Goal: Task Accomplishment & Management: Use online tool/utility

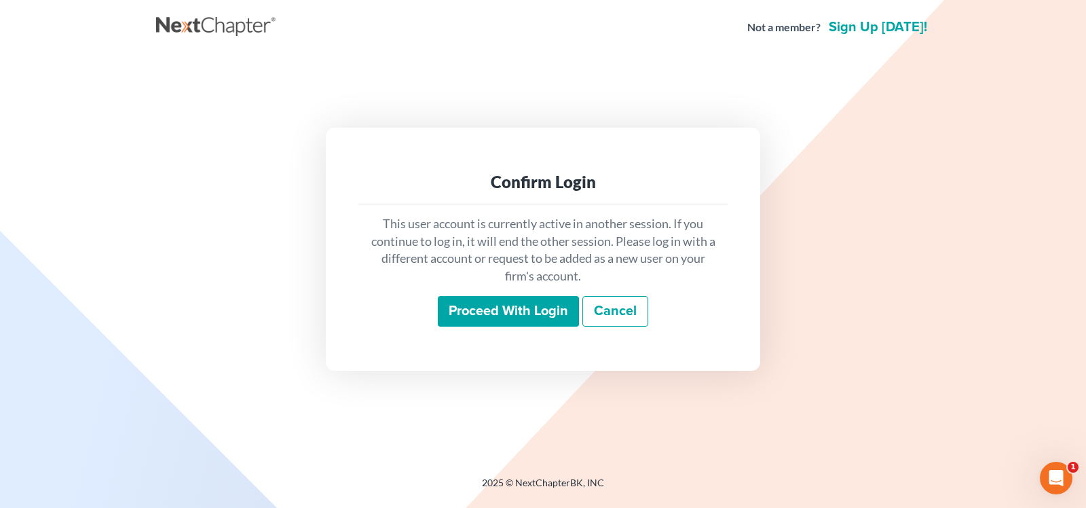
click at [455, 325] on input "Proceed with login" at bounding box center [508, 311] width 141 height 31
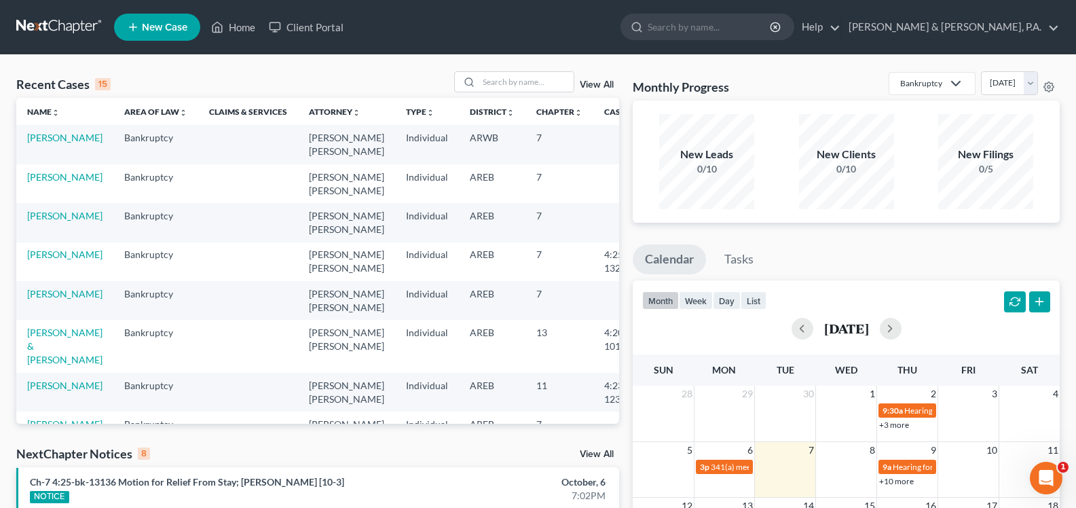
click at [598, 453] on link "View All" at bounding box center [597, 454] width 34 height 10
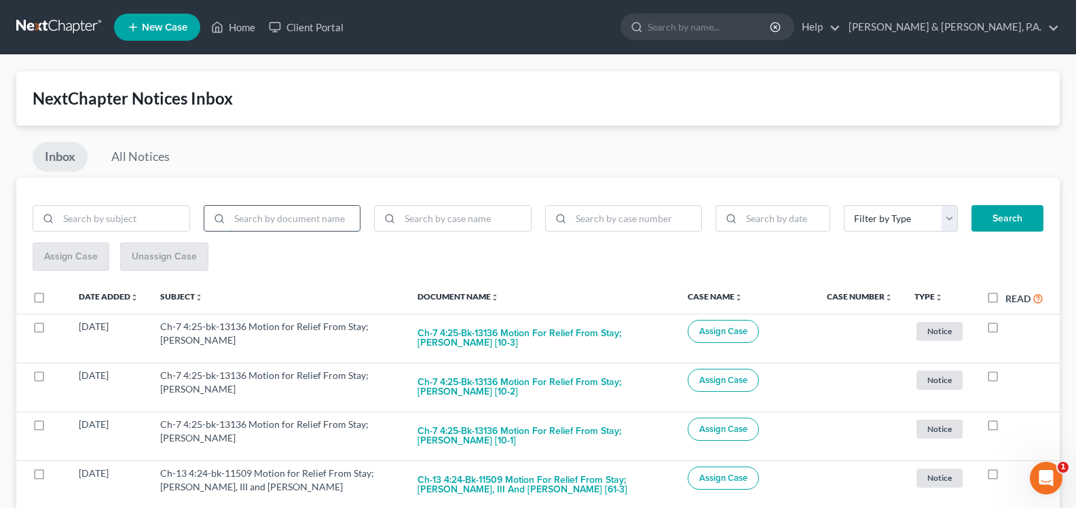
click at [283, 220] on input "search" at bounding box center [294, 219] width 131 height 26
type input "bnc"
click at [993, 209] on button "Search" at bounding box center [1008, 218] width 72 height 27
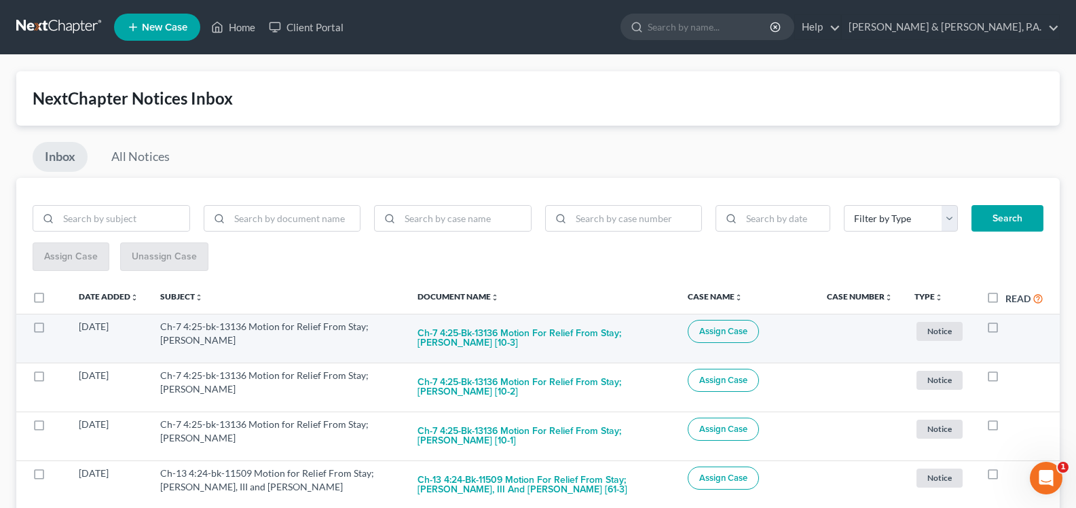
click at [1006, 330] on label at bounding box center [1006, 330] width 0 height 0
click at [1011, 328] on input "checkbox" at bounding box center [1015, 324] width 9 height 9
checkbox input "true"
click at [1006, 330] on label at bounding box center [1006, 330] width 0 height 0
click at [1011, 327] on input "checkbox" at bounding box center [1015, 324] width 9 height 9
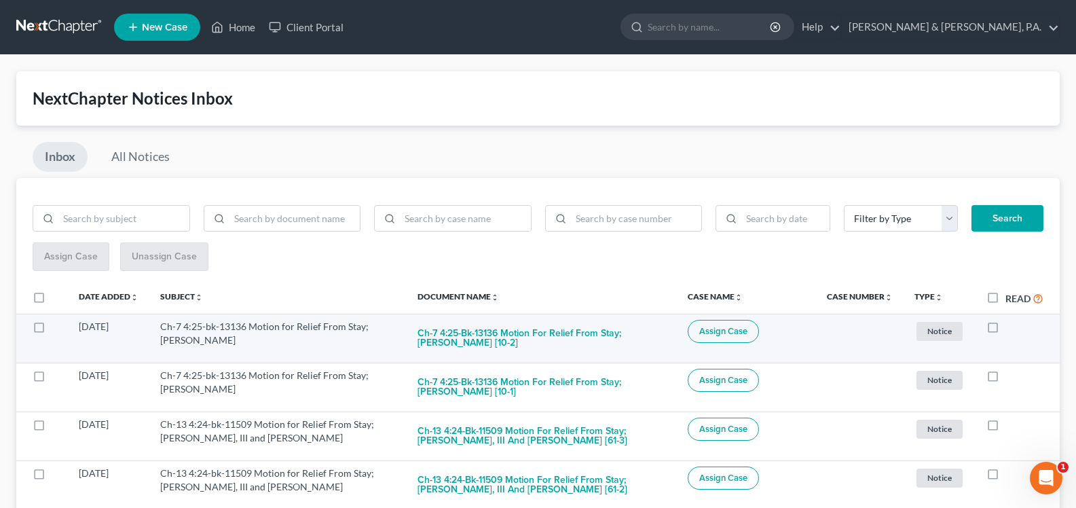
checkbox input "true"
click at [547, 334] on button "Ch-7 4:25-bk-13136 Motion for Relief From Stay; George Lanson Adams [10-1]" at bounding box center [542, 338] width 248 height 37
checkbox input "true"
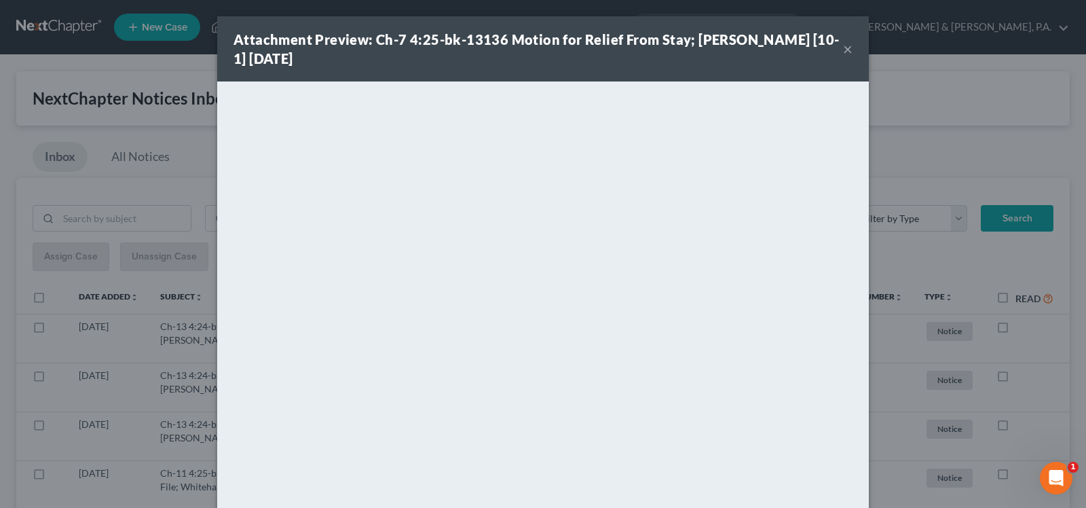
click at [843, 48] on button "×" at bounding box center [848, 49] width 10 height 16
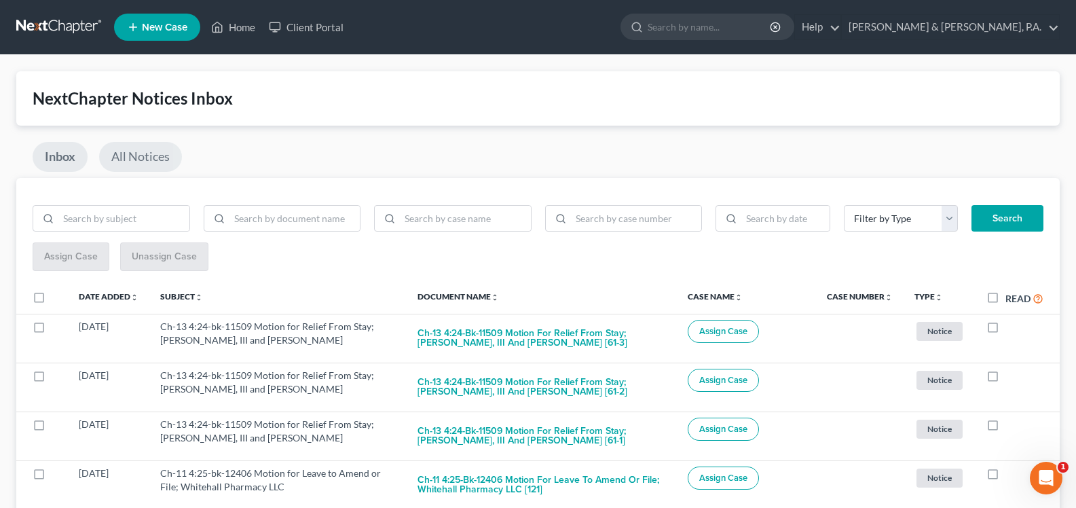
click at [155, 158] on link "All Notices" at bounding box center [140, 157] width 83 height 30
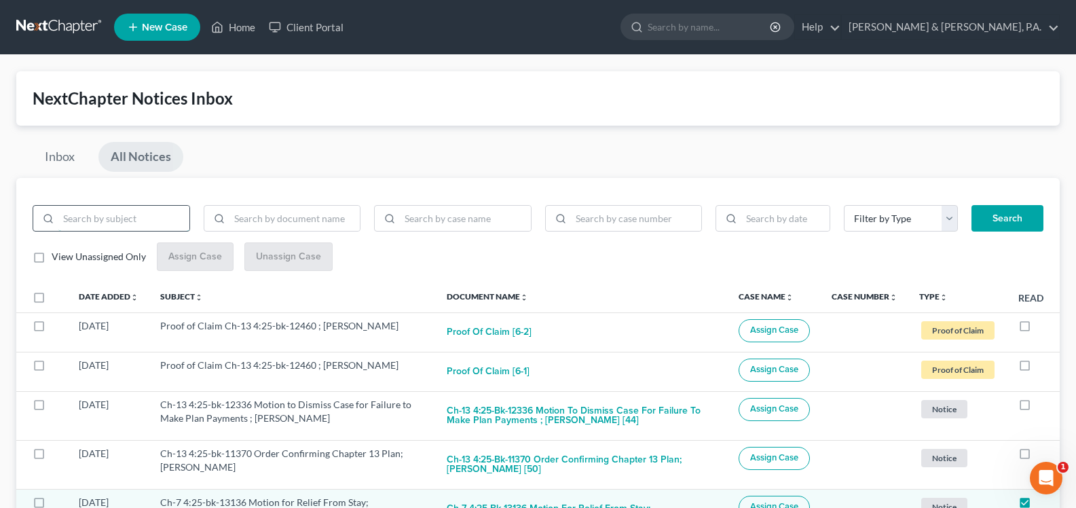
click at [137, 217] on input "search" at bounding box center [123, 219] width 131 height 26
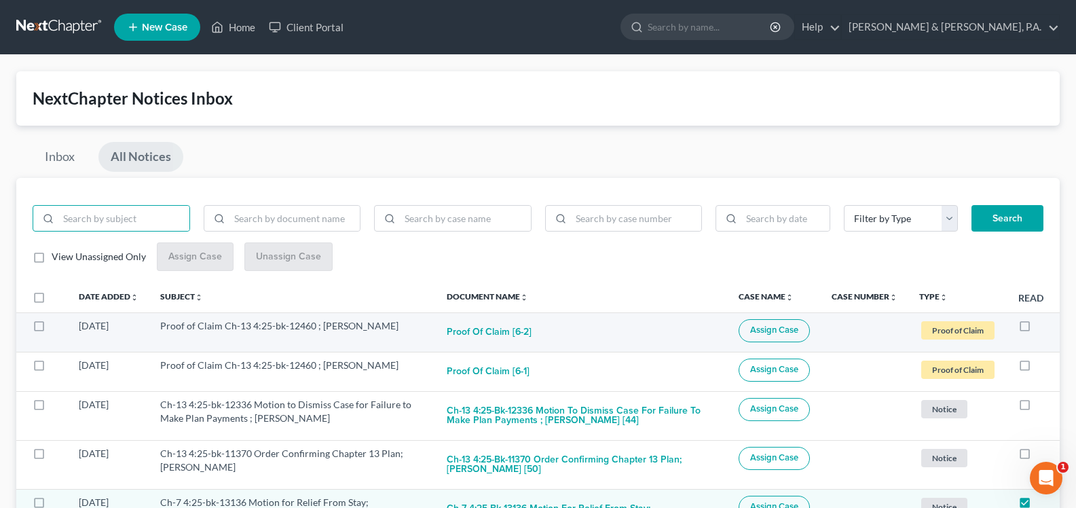
click at [1037, 329] on label at bounding box center [1037, 329] width 0 height 0
click at [1043, 325] on input "checkbox" at bounding box center [1047, 323] width 9 height 9
checkbox input "true"
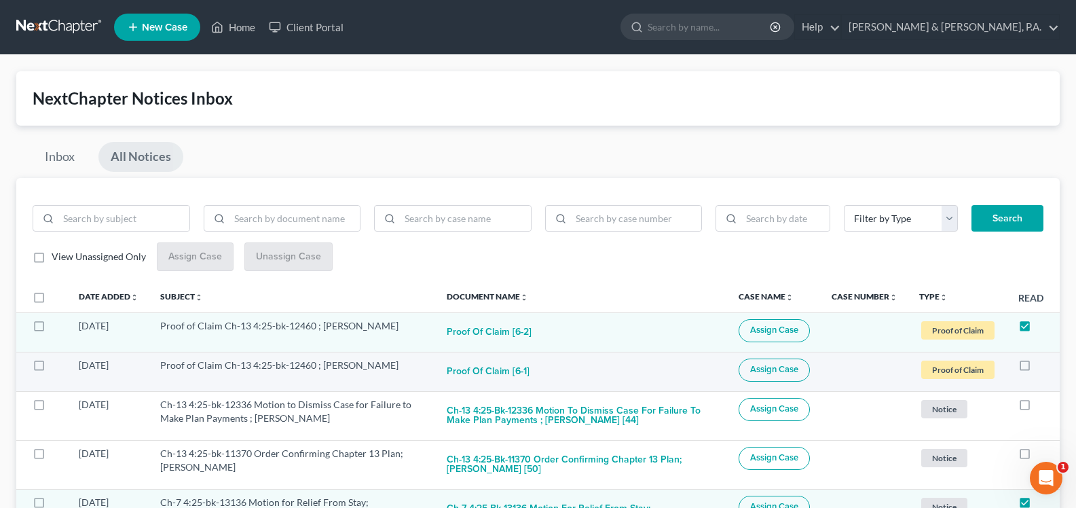
click at [1037, 369] on label at bounding box center [1037, 369] width 0 height 0
click at [1043, 361] on input "checkbox" at bounding box center [1047, 362] width 9 height 9
checkbox input "true"
click at [68, 166] on link "Inbox" at bounding box center [60, 157] width 54 height 30
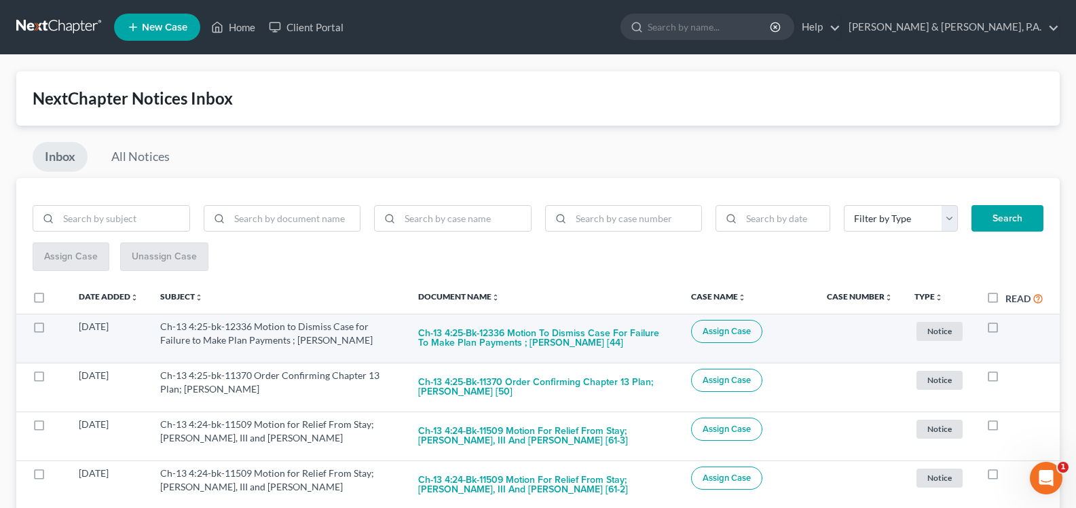
click at [1006, 330] on label at bounding box center [1006, 330] width 0 height 0
click at [1011, 325] on input "checkbox" at bounding box center [1015, 324] width 9 height 9
checkbox input "true"
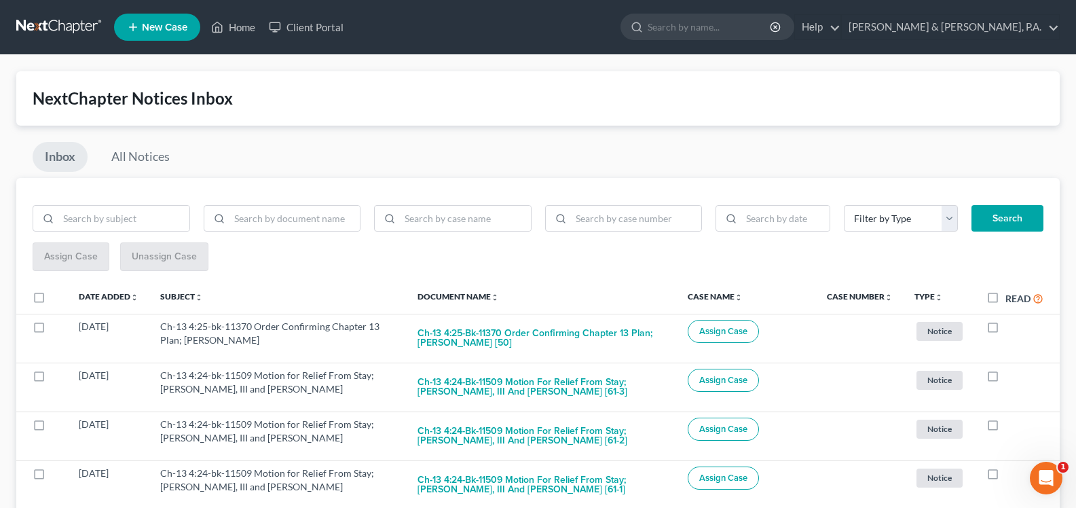
click at [1006, 330] on label at bounding box center [1006, 330] width 0 height 0
click at [1011, 325] on input "checkbox" at bounding box center [1015, 324] width 9 height 9
checkbox input "true"
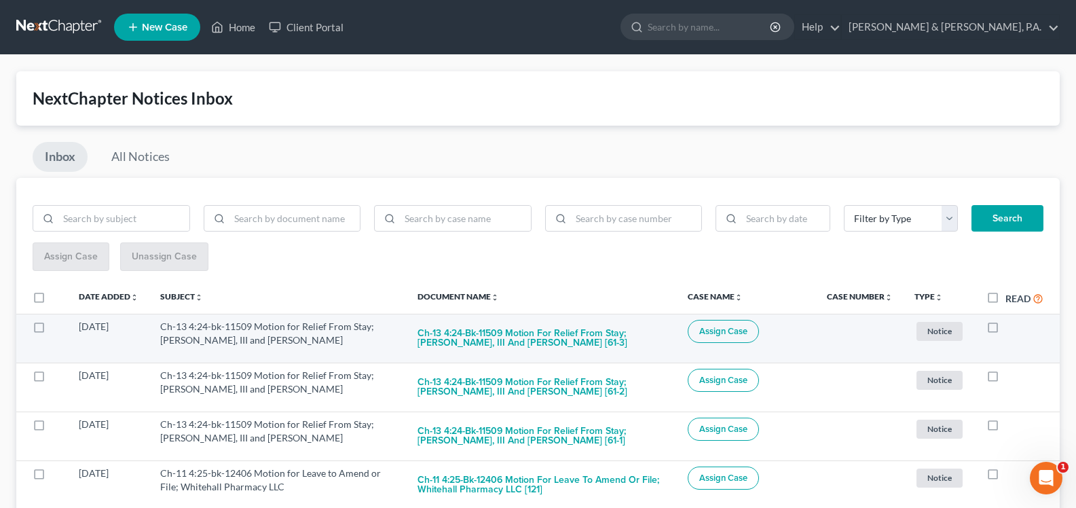
click at [1006, 330] on label at bounding box center [1006, 330] width 0 height 0
click at [1011, 327] on input "checkbox" at bounding box center [1015, 324] width 9 height 9
checkbox input "true"
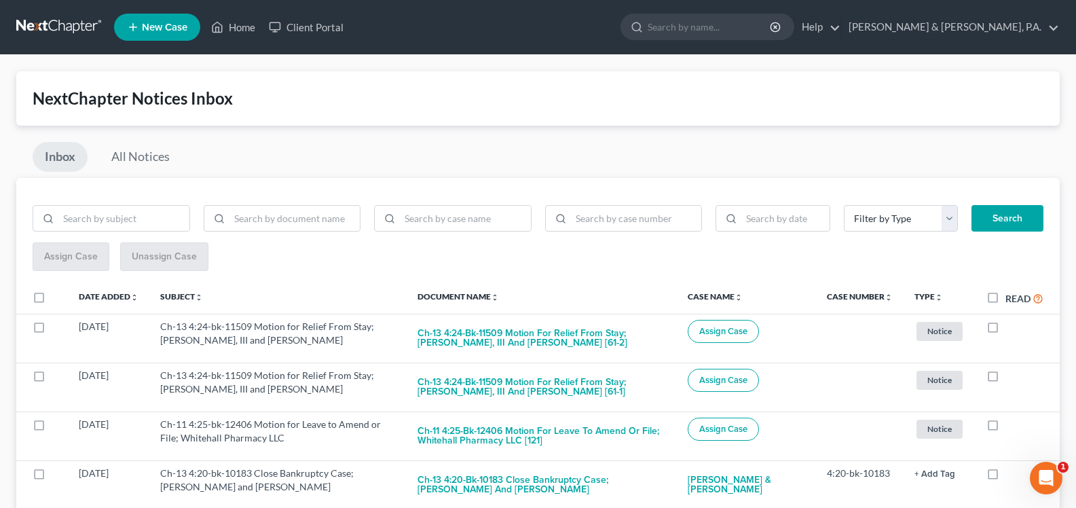
click at [1006, 330] on label at bounding box center [1006, 330] width 0 height 0
click at [1011, 327] on input "checkbox" at bounding box center [1015, 324] width 9 height 9
checkbox input "true"
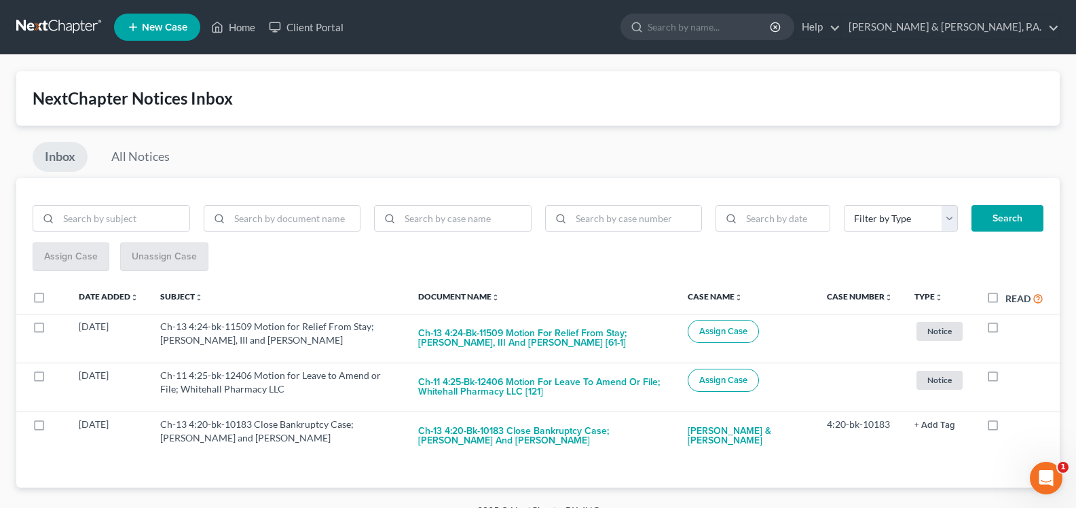
click at [1006, 330] on label at bounding box center [1006, 330] width 0 height 0
click at [1011, 327] on input "checkbox" at bounding box center [1015, 324] width 9 height 9
checkbox input "true"
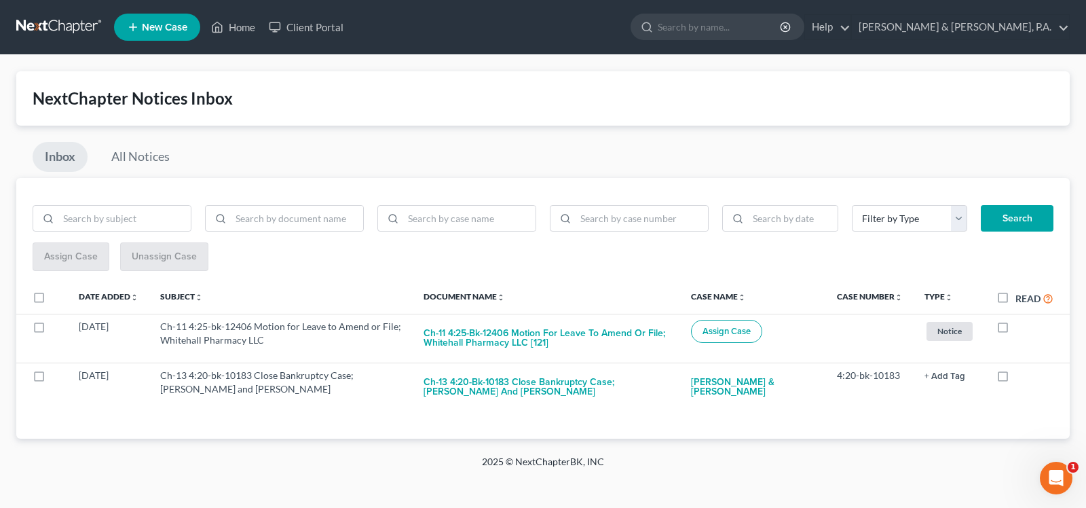
click at [1016, 330] on label at bounding box center [1016, 330] width 0 height 0
click at [1021, 327] on input "checkbox" at bounding box center [1025, 324] width 9 height 9
checkbox input "true"
